Goal: Task Accomplishment & Management: Manage account settings

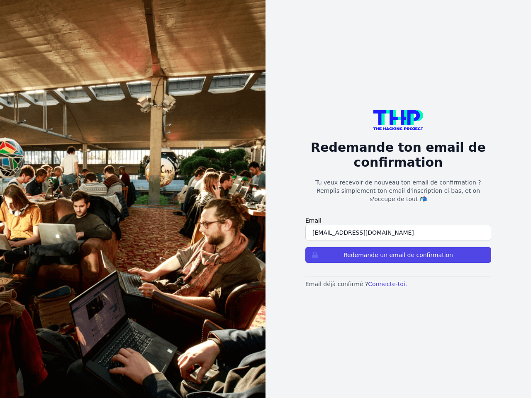
click at [398, 251] on button "Redemande un email de confirmation" at bounding box center [398, 255] width 186 height 16
